Goal: Information Seeking & Learning: Learn about a topic

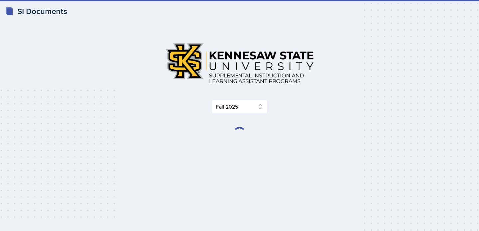
select select "2bed604d-1099-4043-b1bc-2365e8740244"
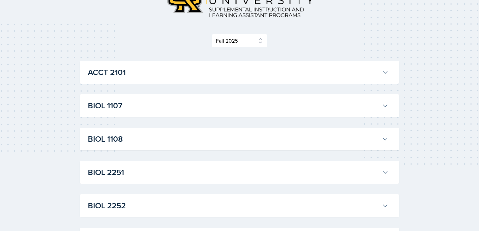
scroll to position [101, 0]
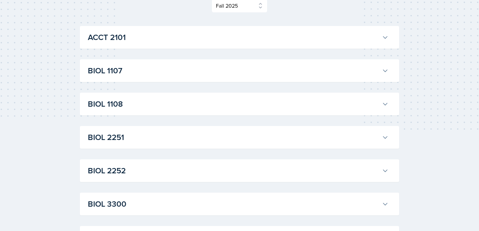
click at [221, 68] on h3 "BIOL 1107" at bounding box center [234, 71] width 292 height 12
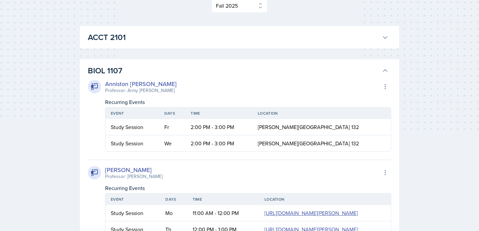
click at [221, 68] on h3 "BIOL 1107" at bounding box center [234, 71] width 292 height 12
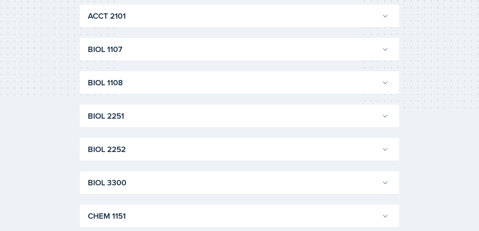
scroll to position [146, 0]
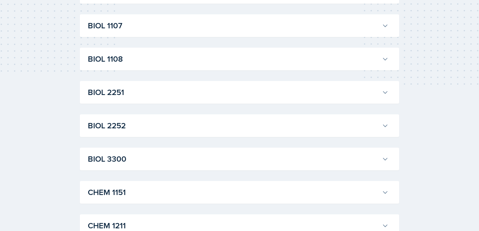
click at [201, 98] on h3 "BIOL 2251" at bounding box center [234, 92] width 292 height 12
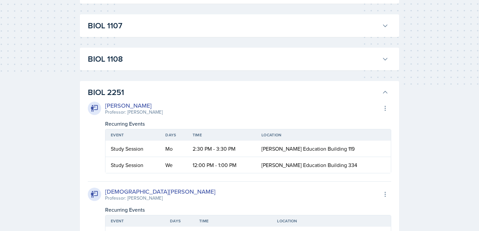
click at [201, 98] on h3 "BIOL 2251" at bounding box center [234, 92] width 292 height 12
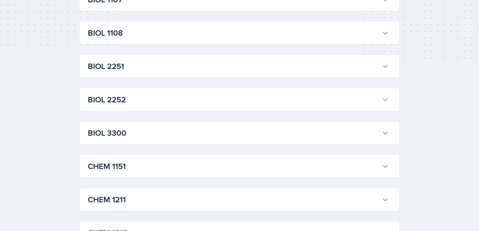
scroll to position [138, 0]
click at [184, 130] on h3 "BIOL 2252" at bounding box center [234, 133] width 292 height 12
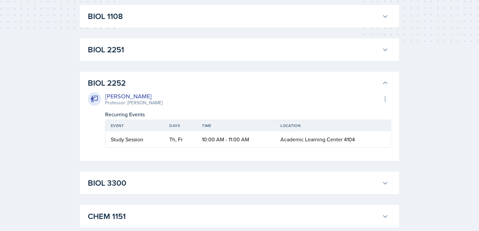
scroll to position [192, 0]
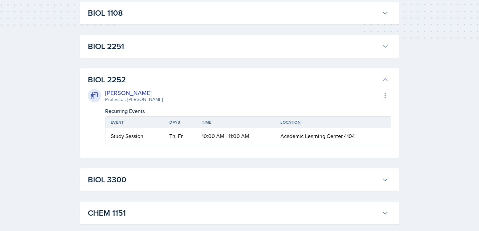
click at [202, 137] on td "10:00 AM - 11:00 AM" at bounding box center [236, 136] width 79 height 16
click at [159, 133] on td "Study Session" at bounding box center [135, 136] width 59 height 16
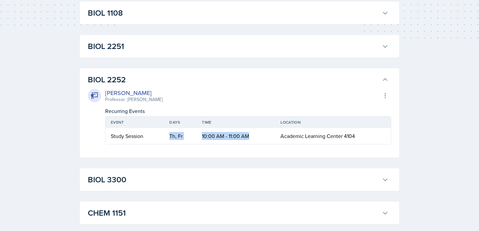
drag, startPoint x: 159, startPoint y: 133, endPoint x: 302, endPoint y: 126, distance: 142.6
click at [302, 128] on tr "Study Session Th, Fr 10:00 AM - 11:00 AM Academic Learning Center 4104" at bounding box center [249, 136] width 286 height 16
click at [302, 126] on th "Location" at bounding box center [333, 122] width 116 height 11
click at [149, 91] on div "[PERSON_NAME]" at bounding box center [134, 92] width 58 height 9
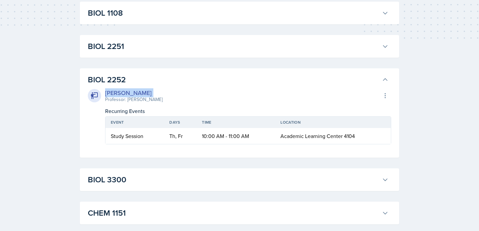
click at [149, 91] on div "[PERSON_NAME]" at bounding box center [134, 92] width 58 height 9
click at [152, 92] on div "[PERSON_NAME]" at bounding box center [134, 92] width 58 height 9
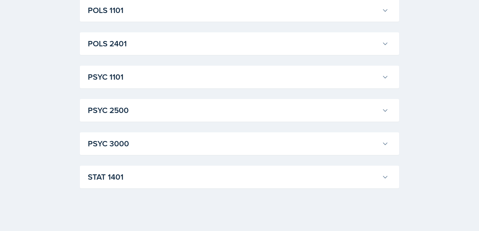
scroll to position [692, 0]
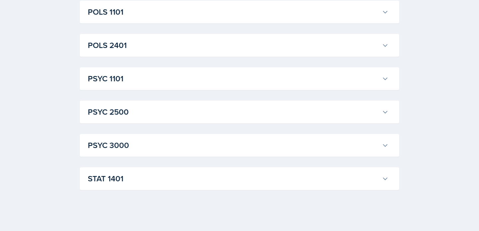
click at [159, 135] on div "PSYC 3000 [PERSON_NAME] Professor: [PERSON_NAME] Export to Google Calendar Recu…" at bounding box center [240, 145] width 320 height 23
click at [159, 136] on div "PSYC 3000 [PERSON_NAME] Professor: [PERSON_NAME] Export to Google Calendar Recu…" at bounding box center [240, 145] width 320 height 23
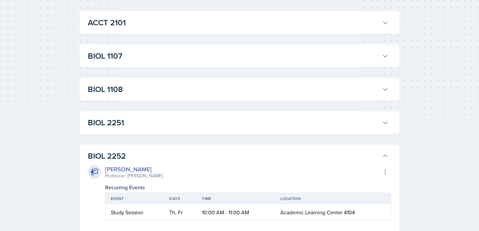
scroll to position [115, 0]
click at [119, 170] on div "[PERSON_NAME]" at bounding box center [134, 169] width 58 height 9
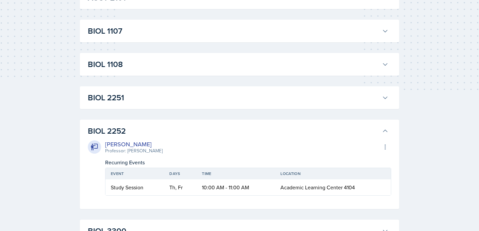
scroll to position [143, 0]
